Goal: Information Seeking & Learning: Learn about a topic

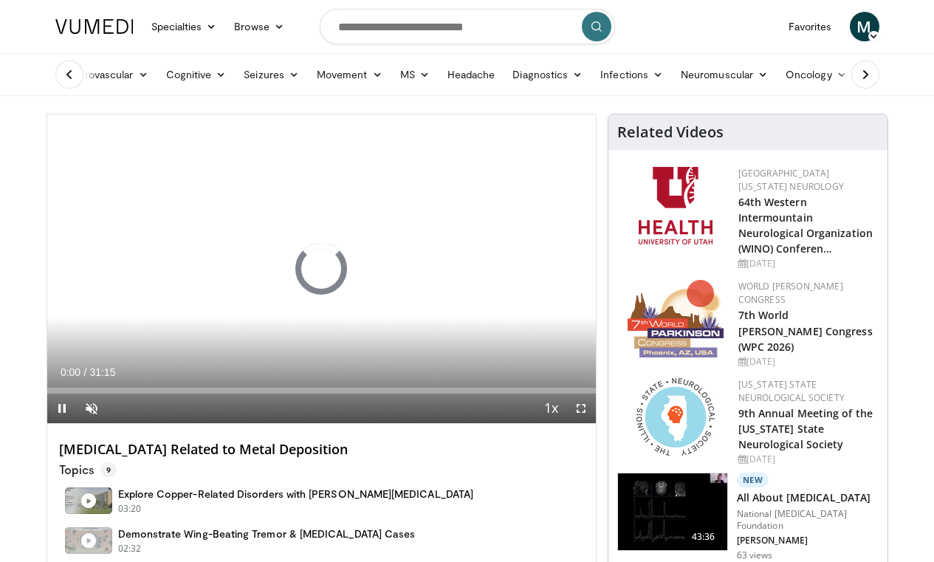
scroll to position [295, 0]
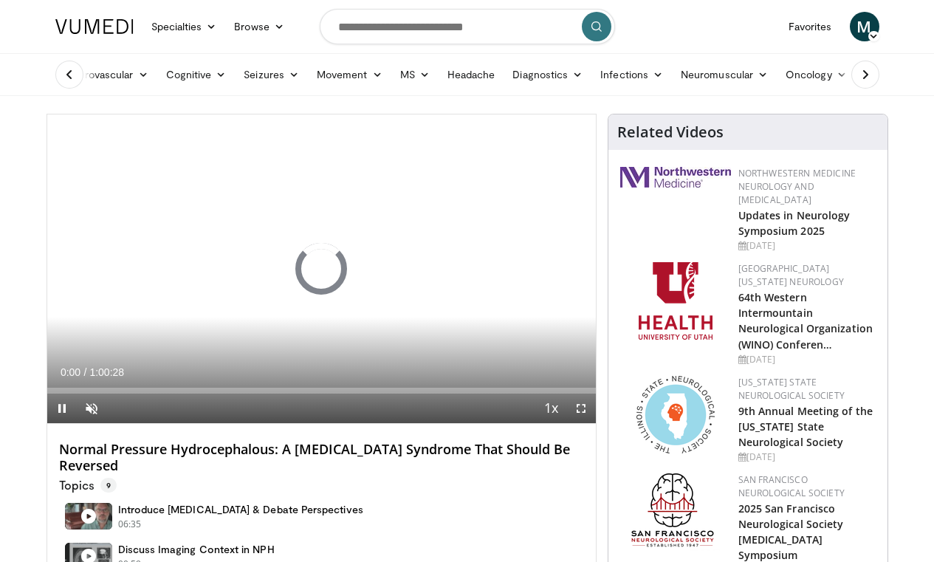
scroll to position [295, 0]
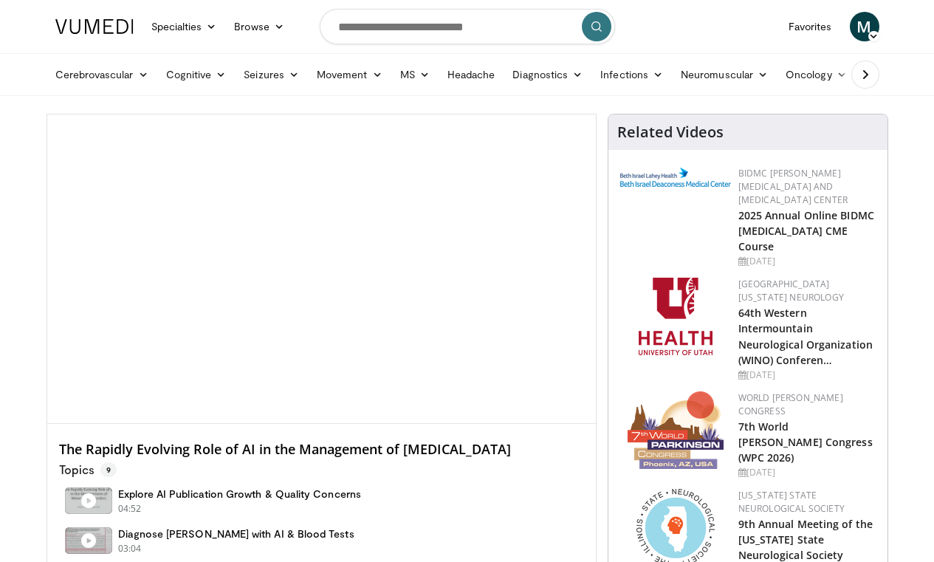
scroll to position [295, 0]
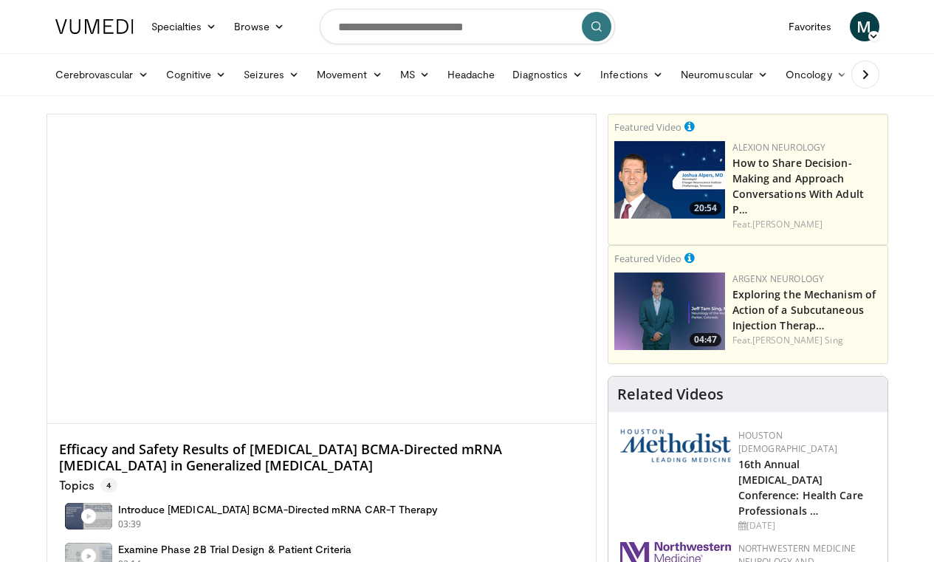
scroll to position [295, 0]
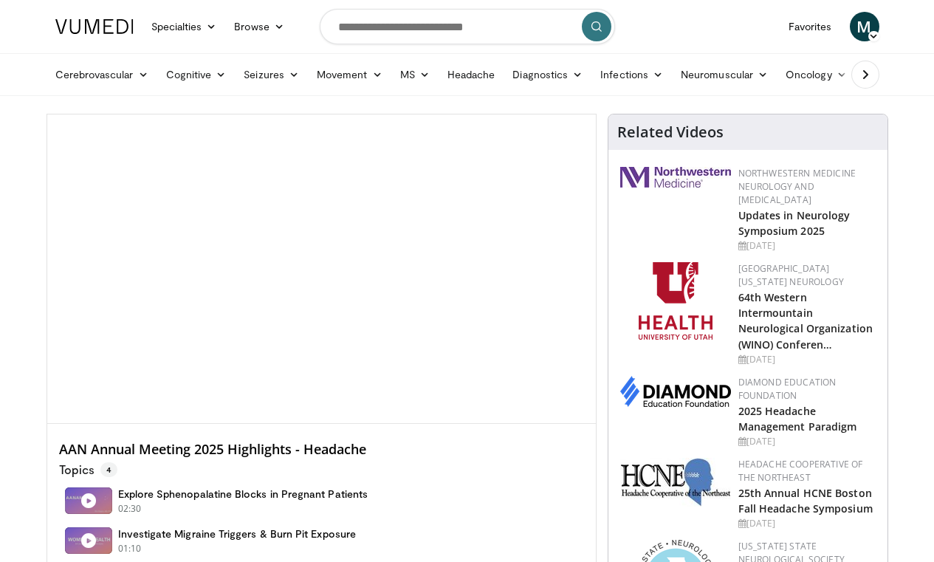
scroll to position [295, 0]
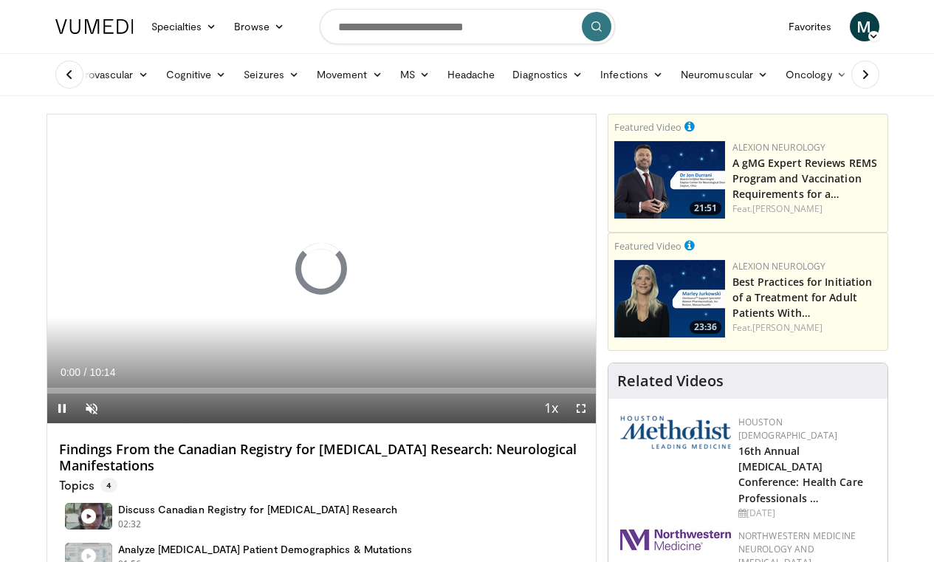
scroll to position [295, 0]
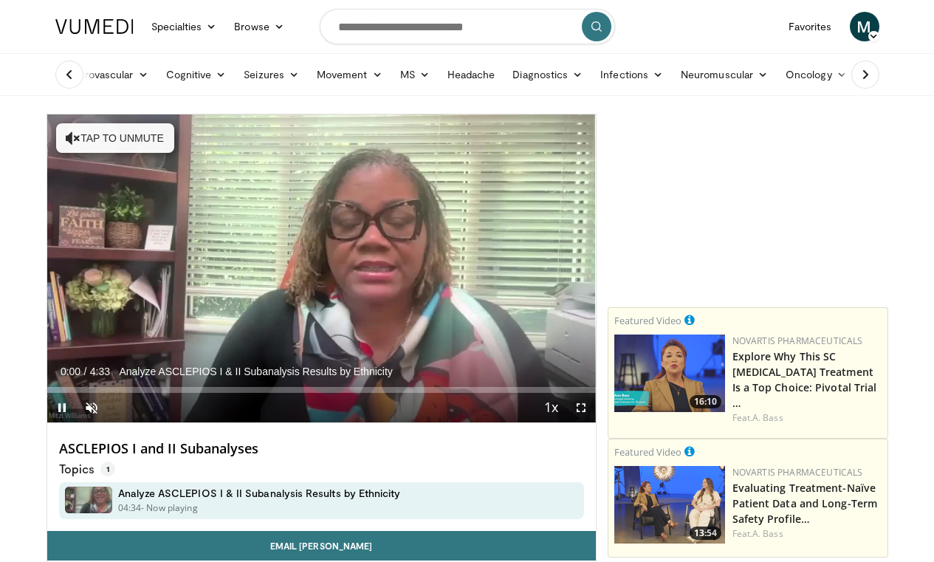
scroll to position [295, 0]
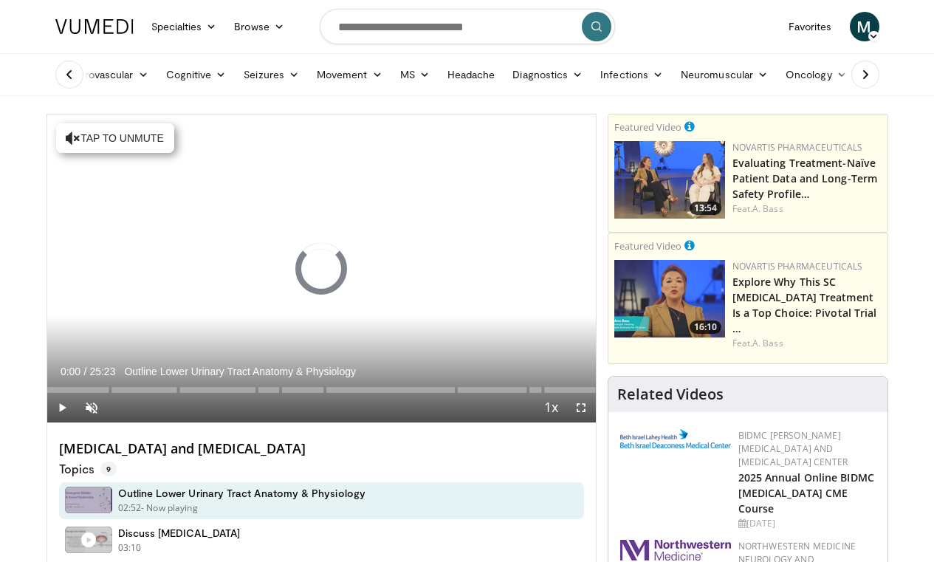
scroll to position [295, 0]
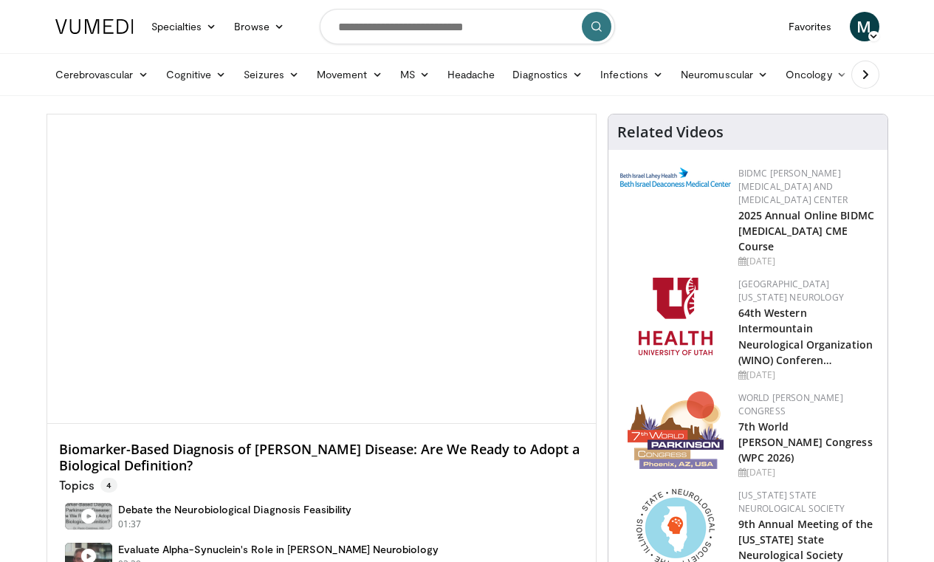
scroll to position [295, 0]
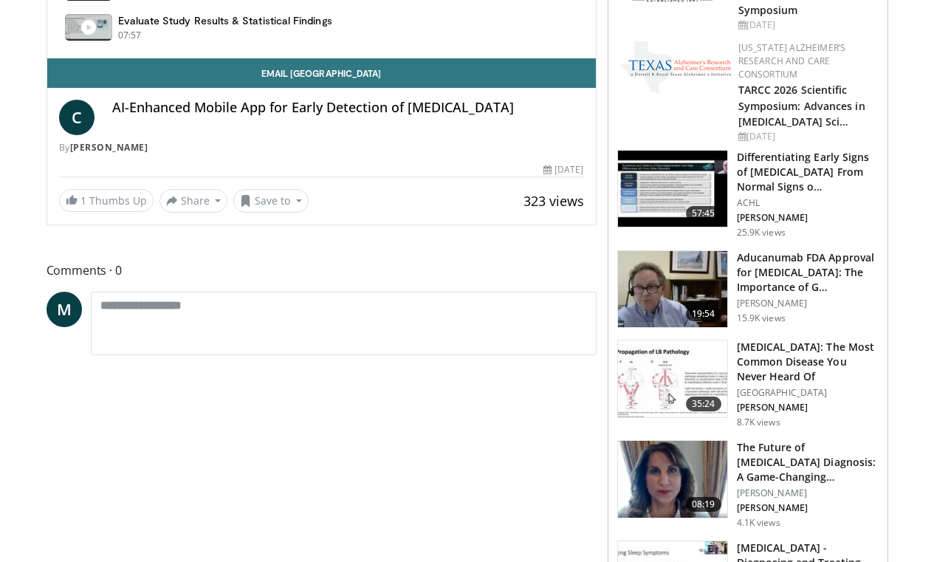
scroll to position [632, 0]
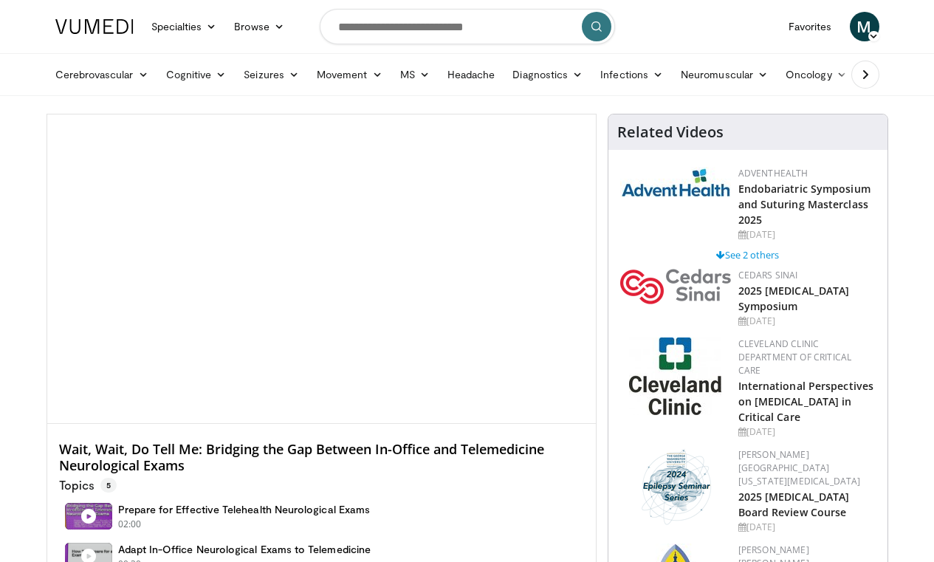
scroll to position [295, 0]
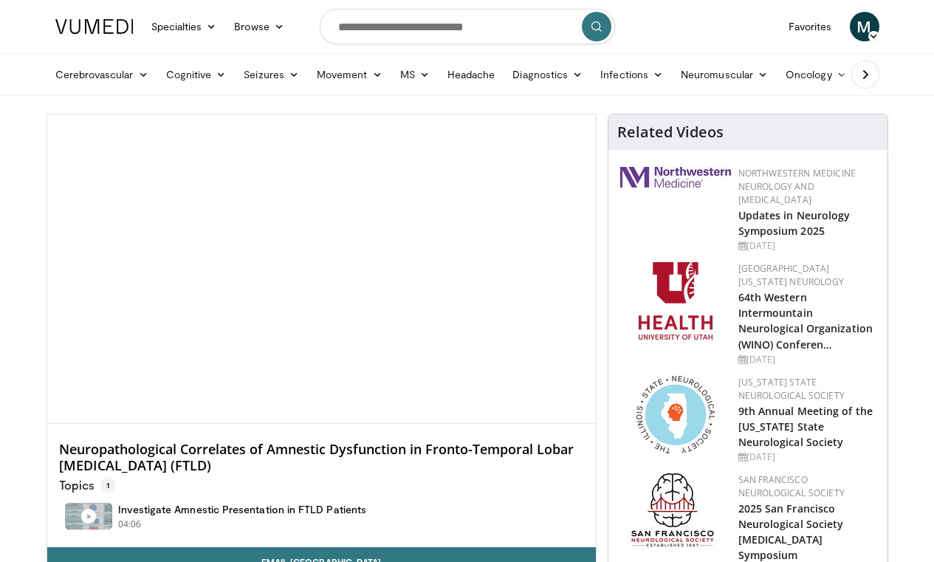
scroll to position [295, 0]
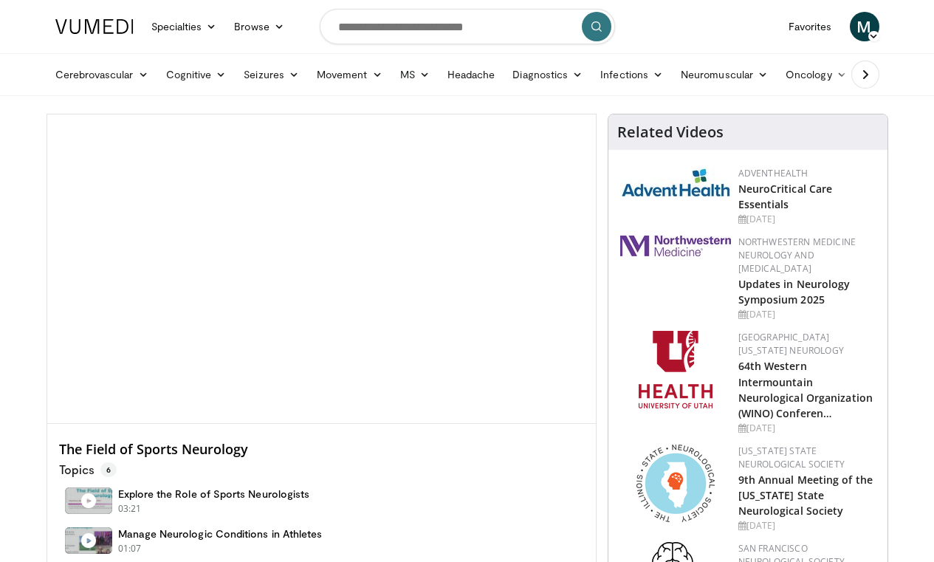
scroll to position [295, 0]
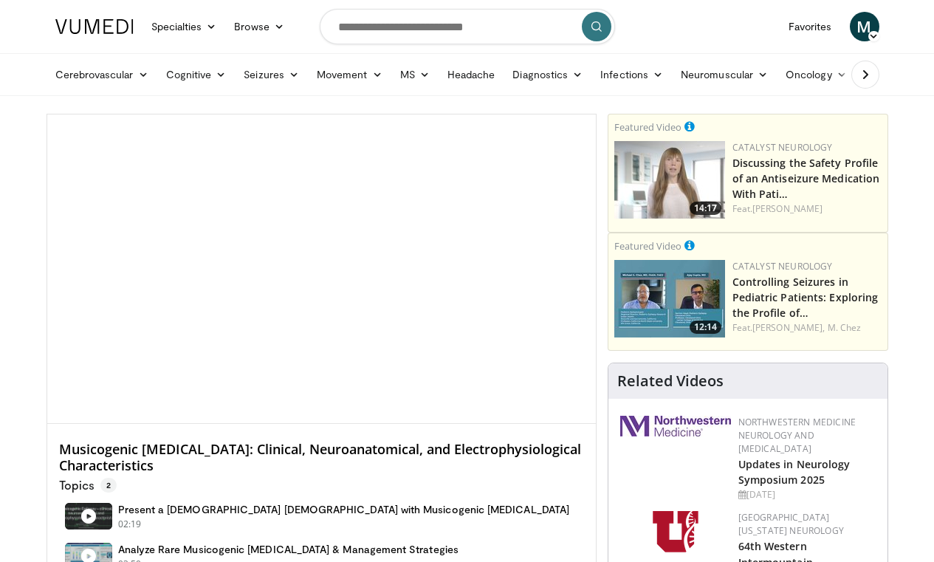
scroll to position [295, 0]
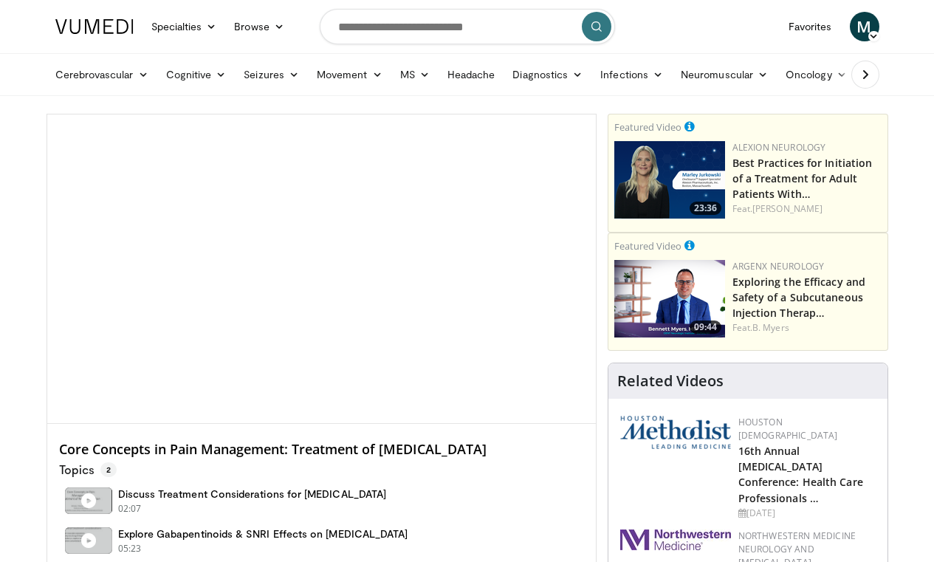
scroll to position [295, 0]
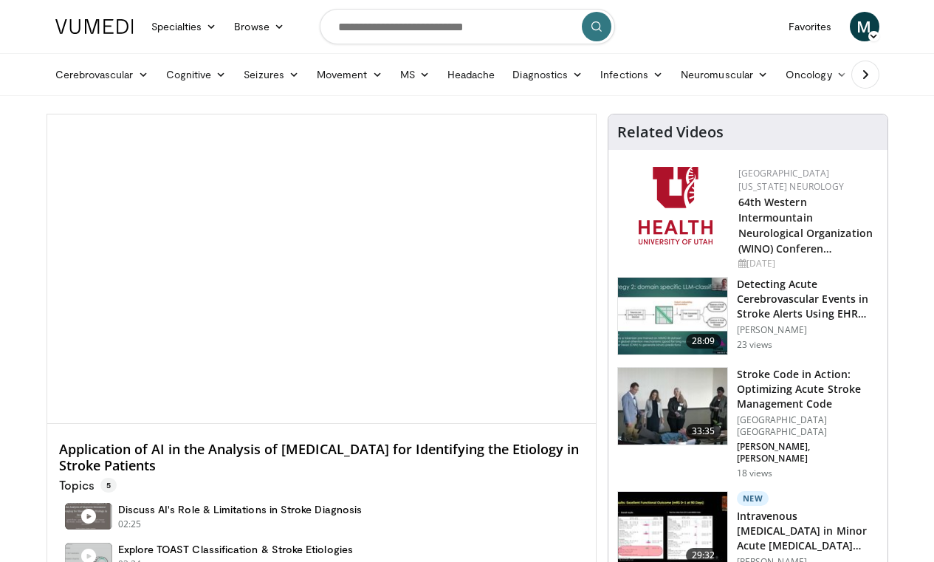
scroll to position [295, 0]
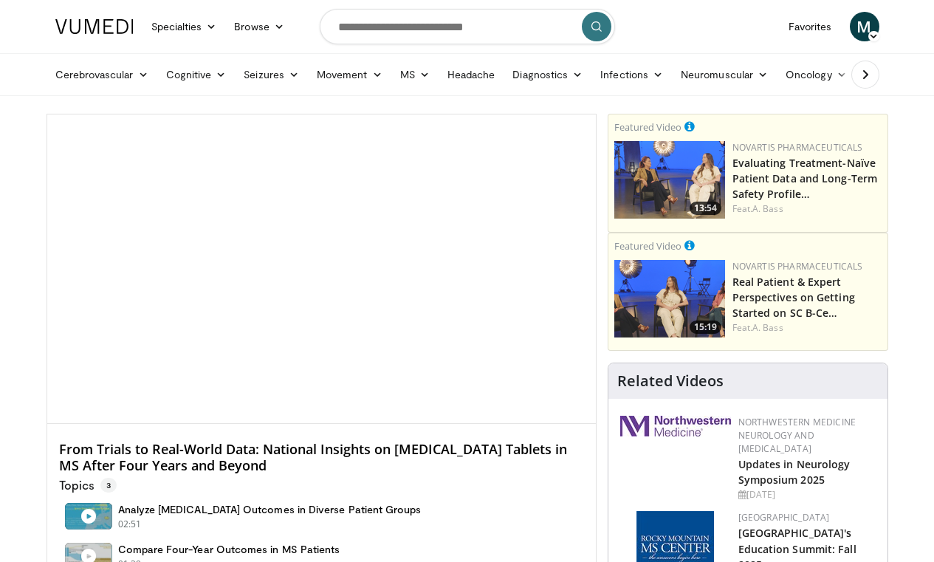
scroll to position [295, 0]
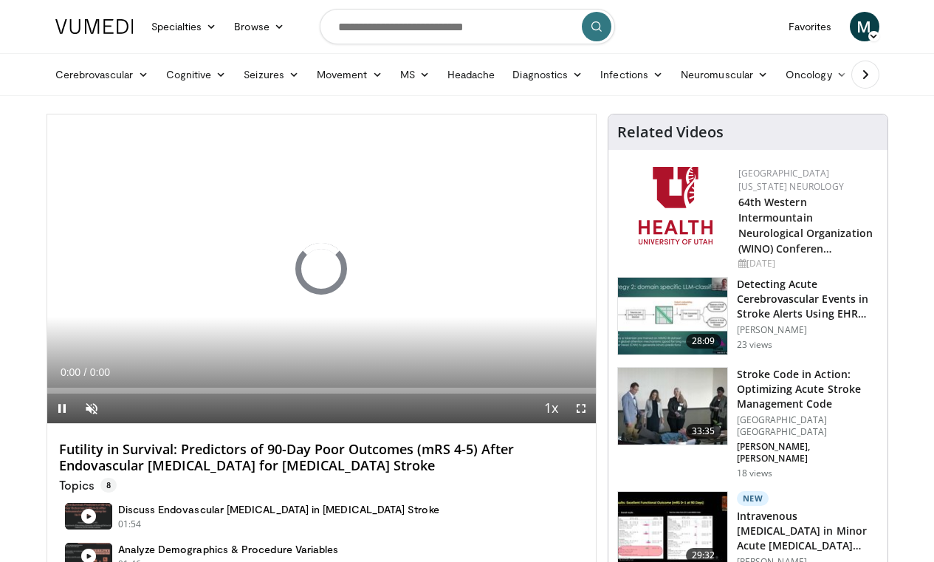
scroll to position [295, 0]
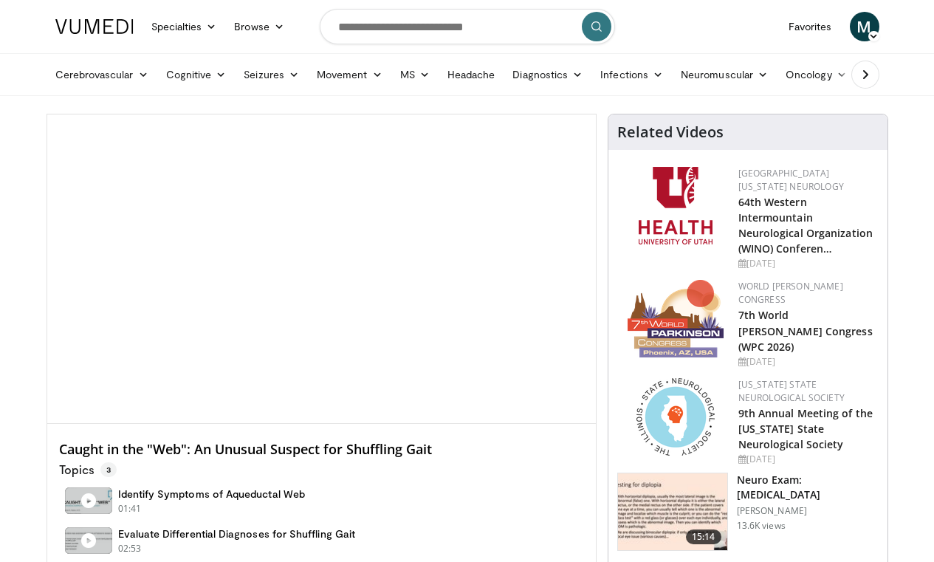
scroll to position [295, 0]
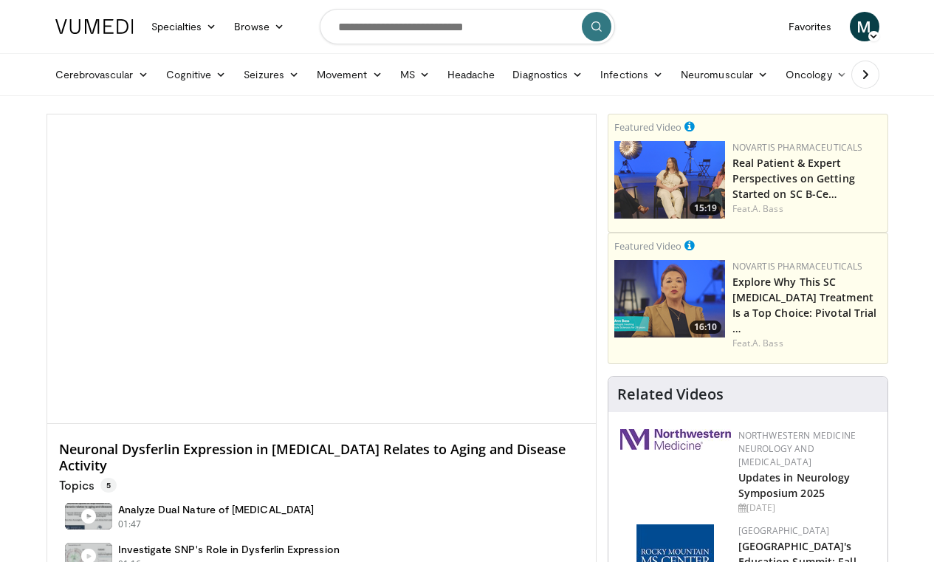
scroll to position [295, 0]
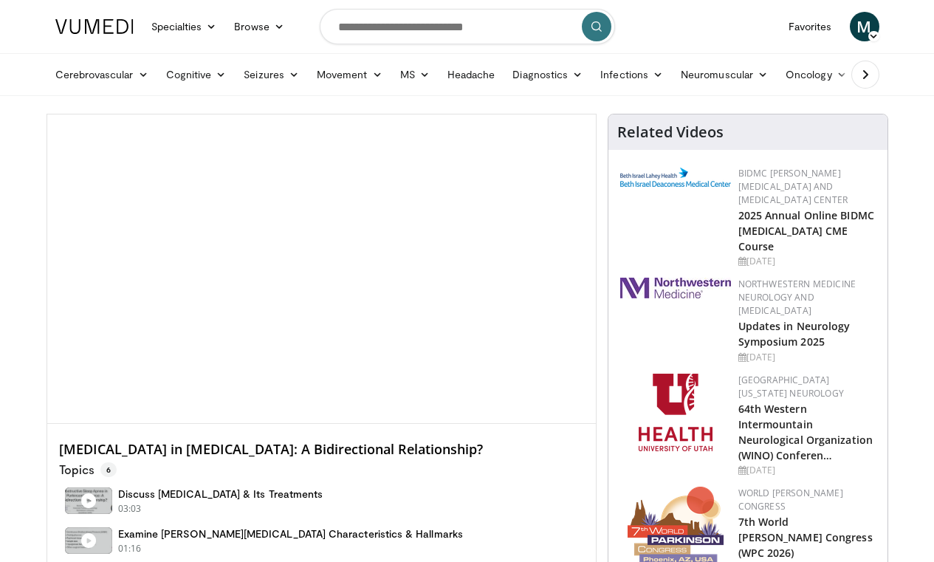
scroll to position [295, 0]
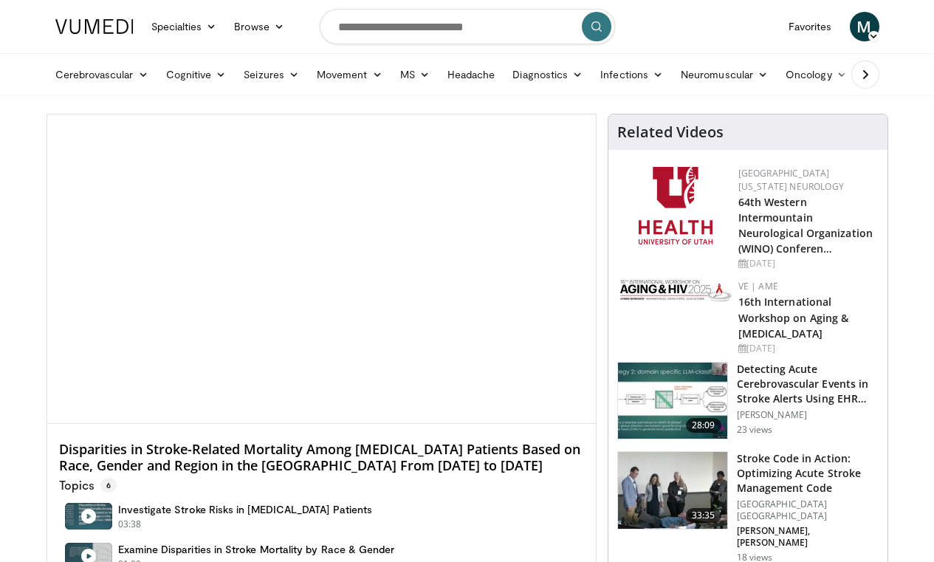
scroll to position [295, 0]
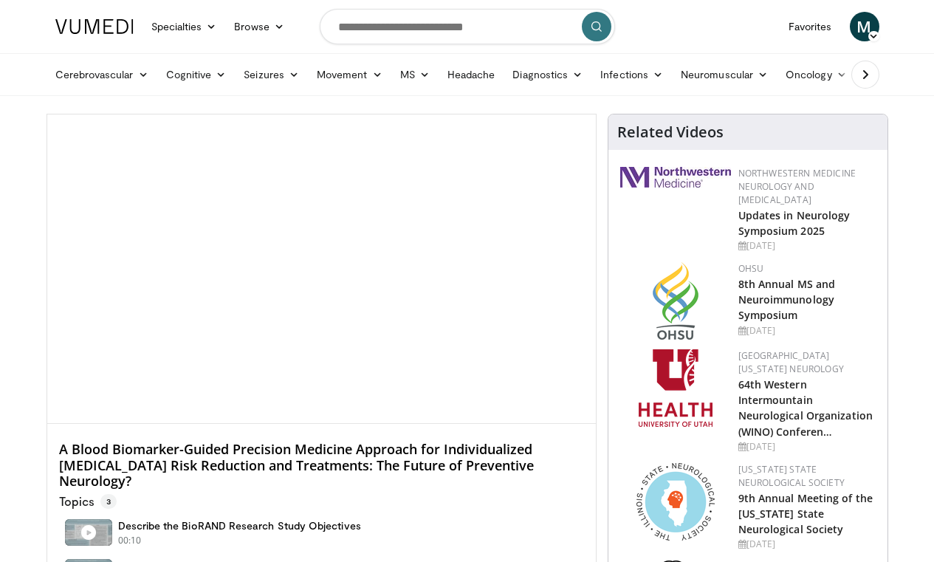
scroll to position [295, 0]
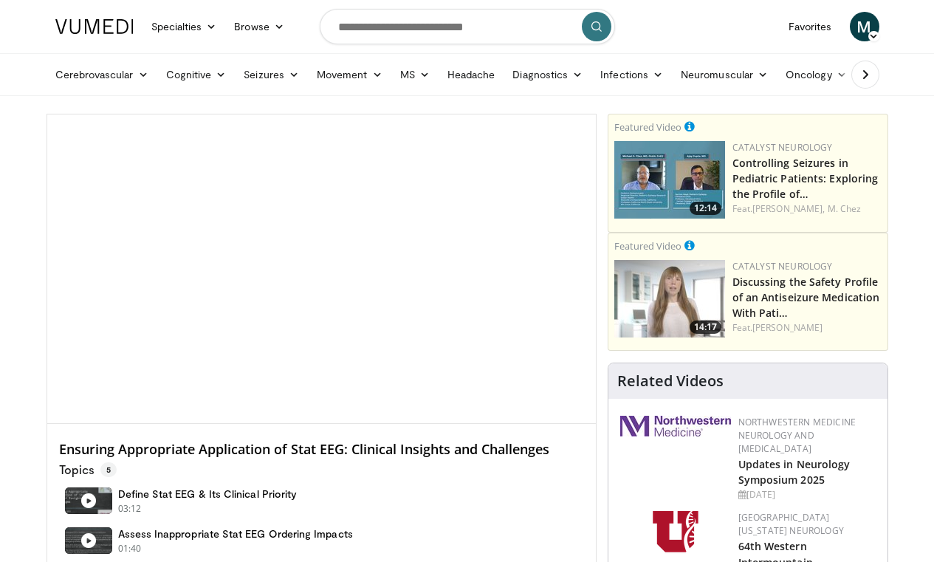
scroll to position [295, 0]
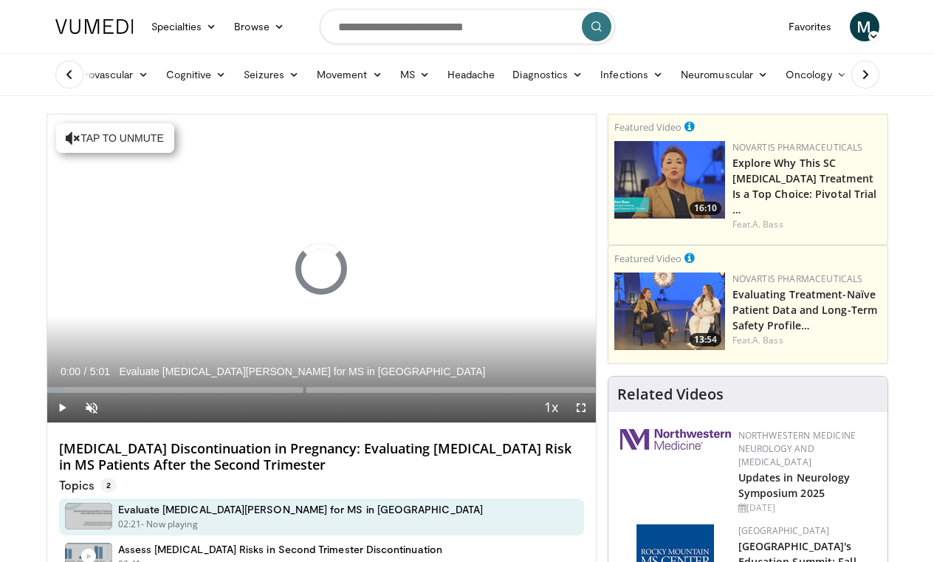
scroll to position [295, 0]
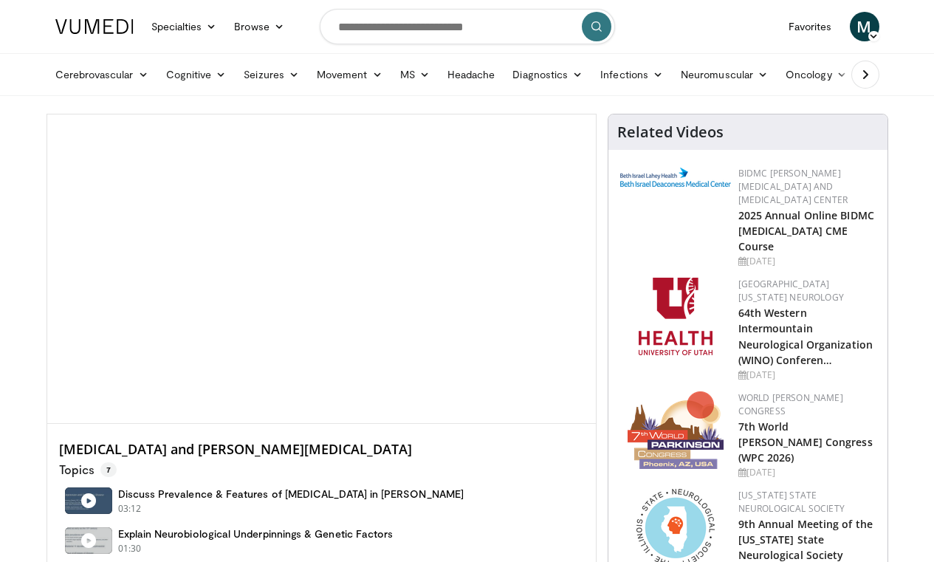
scroll to position [295, 0]
